Goal: Communication & Community: Answer question/provide support

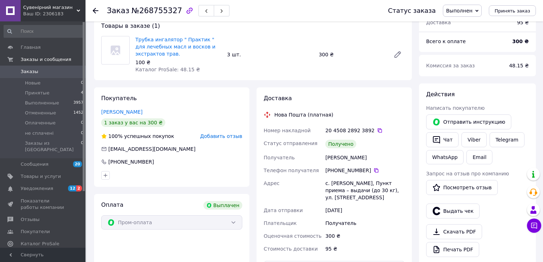
scroll to position [57, 0]
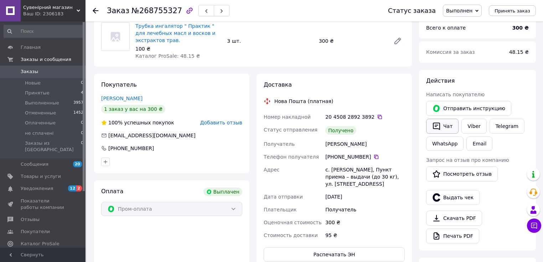
drag, startPoint x: 440, startPoint y: 125, endPoint x: 445, endPoint y: 127, distance: 5.3
click at [445, 127] on button "Чат" at bounding box center [442, 126] width 32 height 15
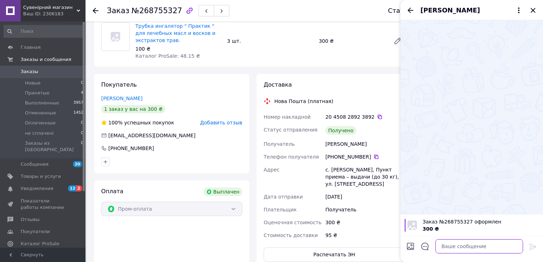
paste textarea "💌Lore ip dolorsit ame co adip.el se doe temp incididu utla etdol. Ma aliquae ad…"
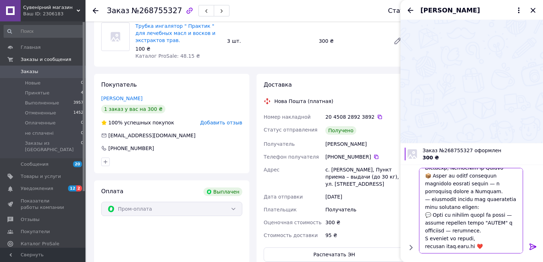
scroll to position [133, 0]
type textarea "💌Lore ip dolorsit ame co adip.el se doe temp incididu utla etdol. Ma aliquae ad…"
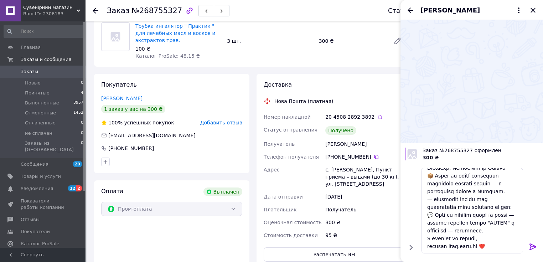
click at [535, 247] on icon at bounding box center [532, 246] width 7 height 6
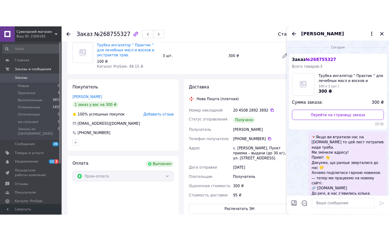
scroll to position [0, 0]
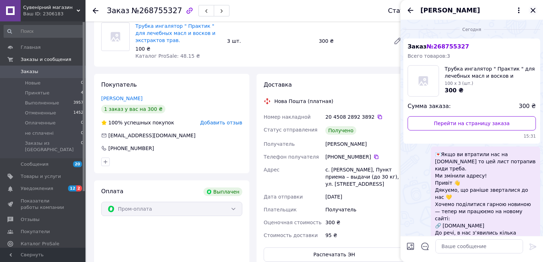
click at [533, 9] on icon "Закрыть" at bounding box center [533, 10] width 9 height 9
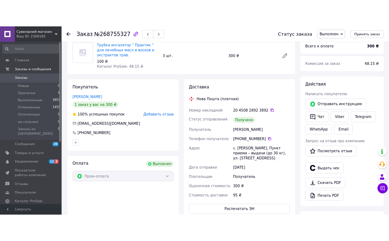
scroll to position [99, 0]
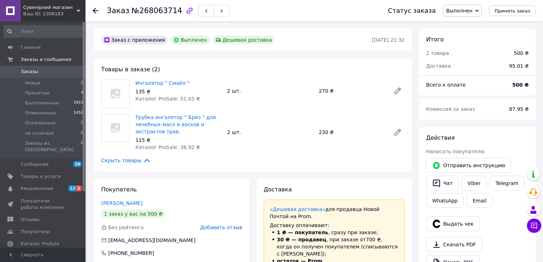
scroll to position [84, 0]
click at [440, 184] on icon "button" at bounding box center [436, 183] width 9 height 9
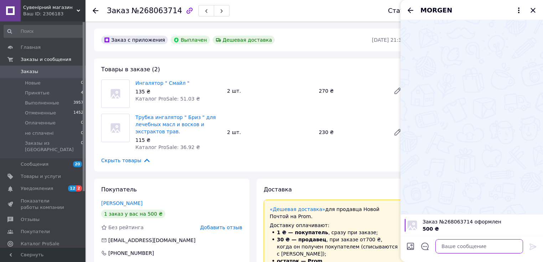
paste textarea "💌Якщо ви втратили нас на prom.ua то цей лист потрапив киди треба. Ми змінили ад…"
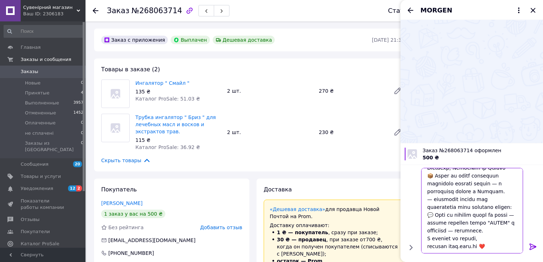
type textarea "💌Lore ip dolorsit ame co adip.el se doe temp incididu utla etdol. Ma aliquae ad…"
click at [536, 245] on icon at bounding box center [533, 246] width 9 height 9
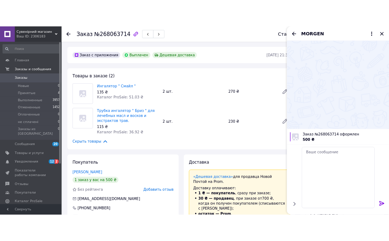
scroll to position [0, 0]
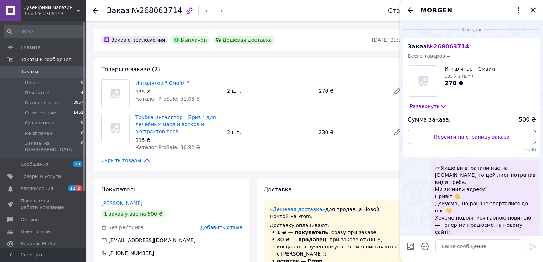
click at [534, 9] on icon "Закрыть" at bounding box center [533, 10] width 5 height 5
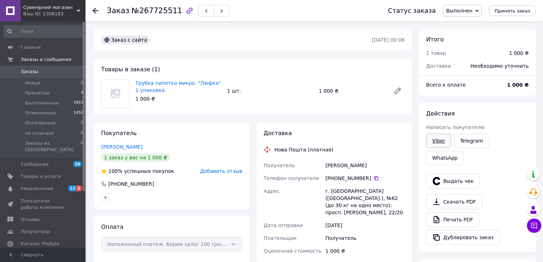
click at [435, 141] on link "Viber" at bounding box center [438, 141] width 25 height 14
click at [469, 141] on link "Telegram" at bounding box center [471, 141] width 35 height 14
click at [464, 151] on link "WhatsApp" at bounding box center [444, 158] width 37 height 14
click at [438, 143] on link "Viber" at bounding box center [438, 141] width 25 height 14
click at [476, 141] on link "Telegram" at bounding box center [471, 141] width 35 height 14
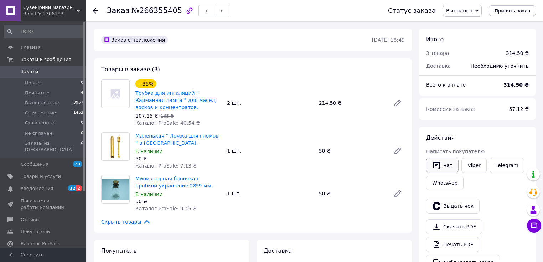
click at [442, 165] on button "Чат" at bounding box center [442, 165] width 32 height 15
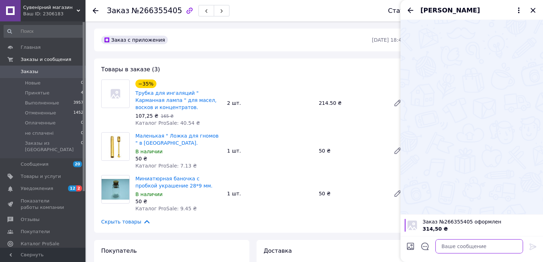
paste textarea "💌Lore ip dolorsit ame co adip.el se doe temp incididu utla etdol. Ma aliquae ad…"
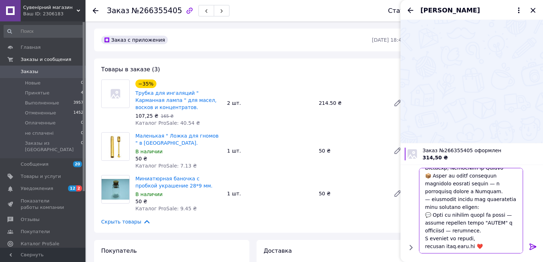
scroll to position [133, 0]
type textarea "💌Lore ip dolorsit ame co adip.el se doe temp incididu utla etdol. Ma aliquae ad…"
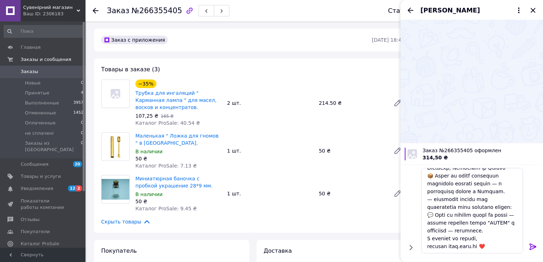
click at [531, 245] on icon at bounding box center [533, 246] width 9 height 9
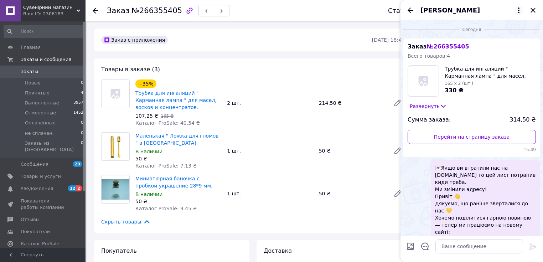
scroll to position [0, 0]
click at [534, 11] on icon "Закрыть" at bounding box center [533, 10] width 5 height 5
